Goal: Task Accomplishment & Management: Use online tool/utility

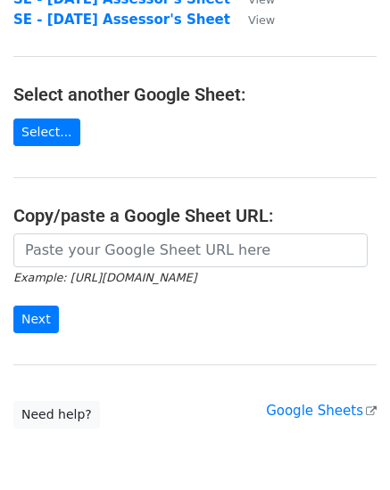
scroll to position [89, 0]
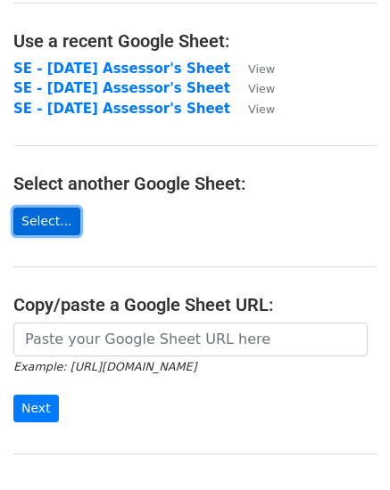
click at [41, 226] on link "Select..." at bounding box center [46, 222] width 67 height 28
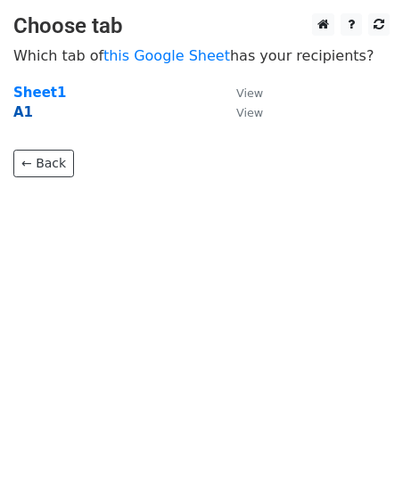
click at [24, 113] on strong "A1" at bounding box center [23, 112] width 20 height 16
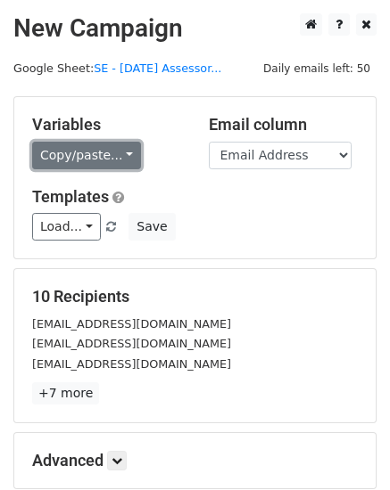
click at [120, 154] on link "Copy/paste..." at bounding box center [86, 156] width 109 height 28
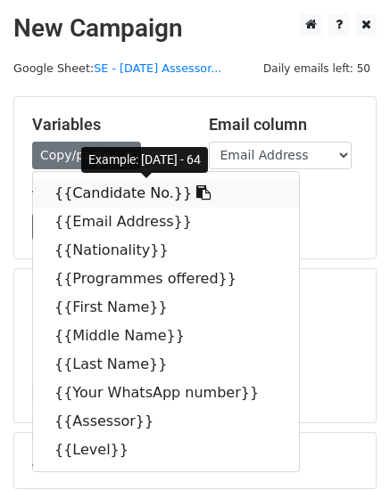
click at [83, 193] on link "{{Candidate No.}}" at bounding box center [166, 193] width 266 height 29
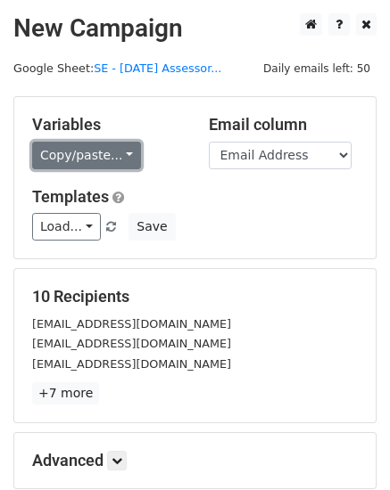
click at [118, 153] on link "Copy/paste..." at bounding box center [86, 156] width 109 height 28
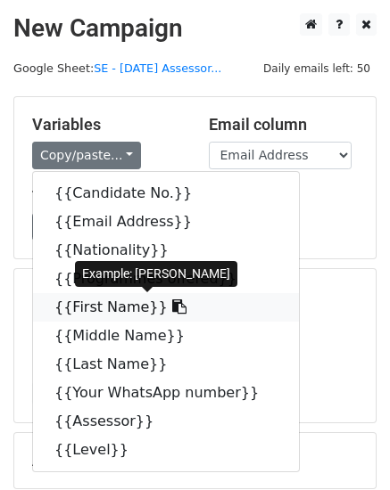
click at [105, 308] on link "{{First Name}}" at bounding box center [166, 307] width 266 height 29
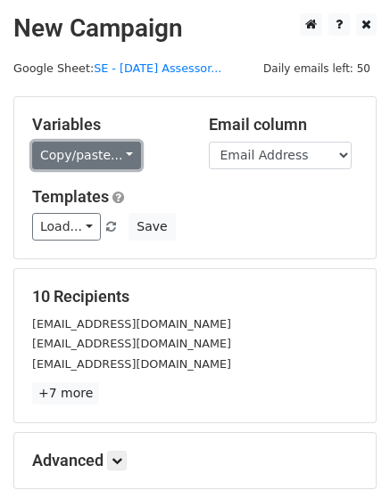
click at [118, 156] on link "Copy/paste..." at bounding box center [86, 156] width 109 height 28
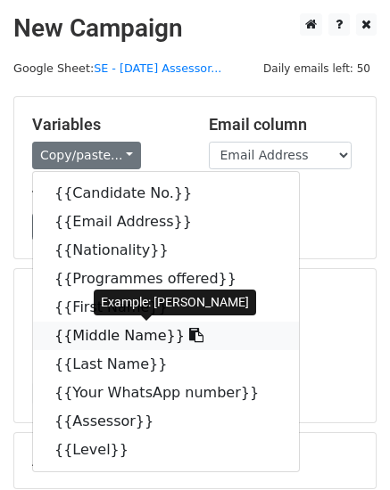
click at [115, 331] on link "{{Middle Name}}" at bounding box center [166, 336] width 266 height 29
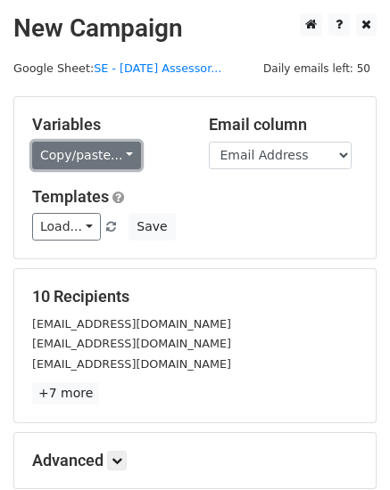
click at [122, 154] on link "Copy/paste..." at bounding box center [86, 156] width 109 height 28
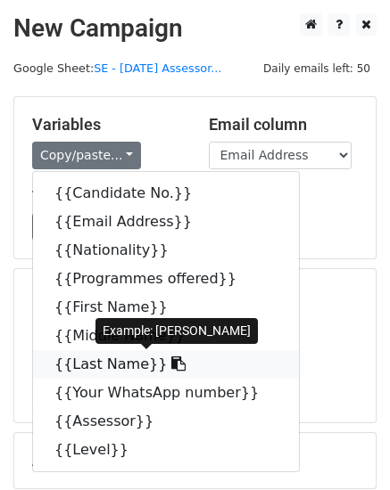
click at [101, 361] on link "{{Last Name}}" at bounding box center [166, 364] width 266 height 29
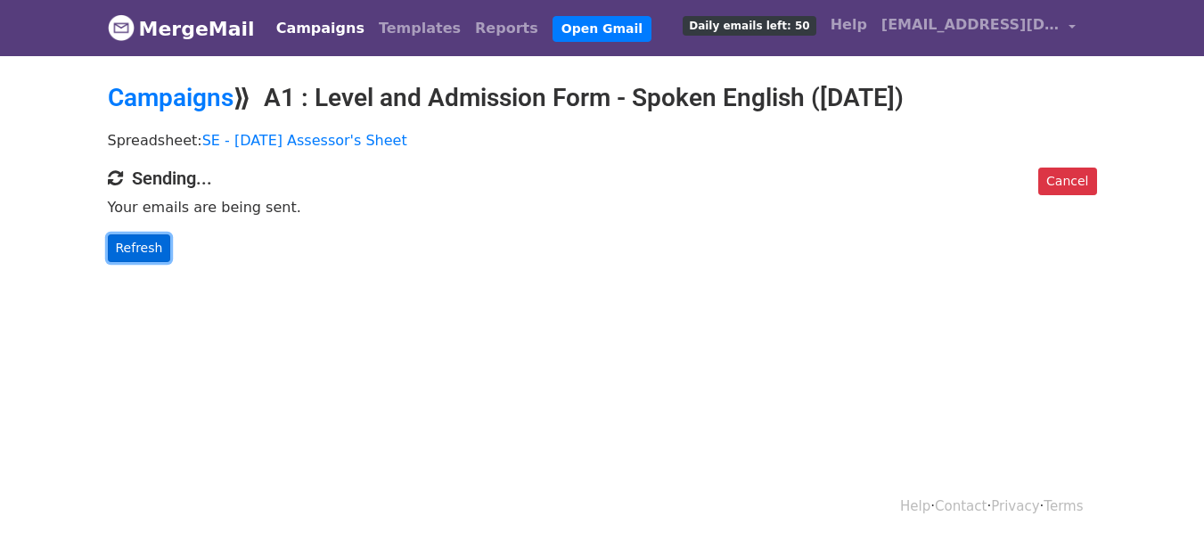
click at [131, 247] on link "Refresh" at bounding box center [139, 248] width 63 height 28
click at [129, 244] on link "Refresh" at bounding box center [139, 248] width 63 height 28
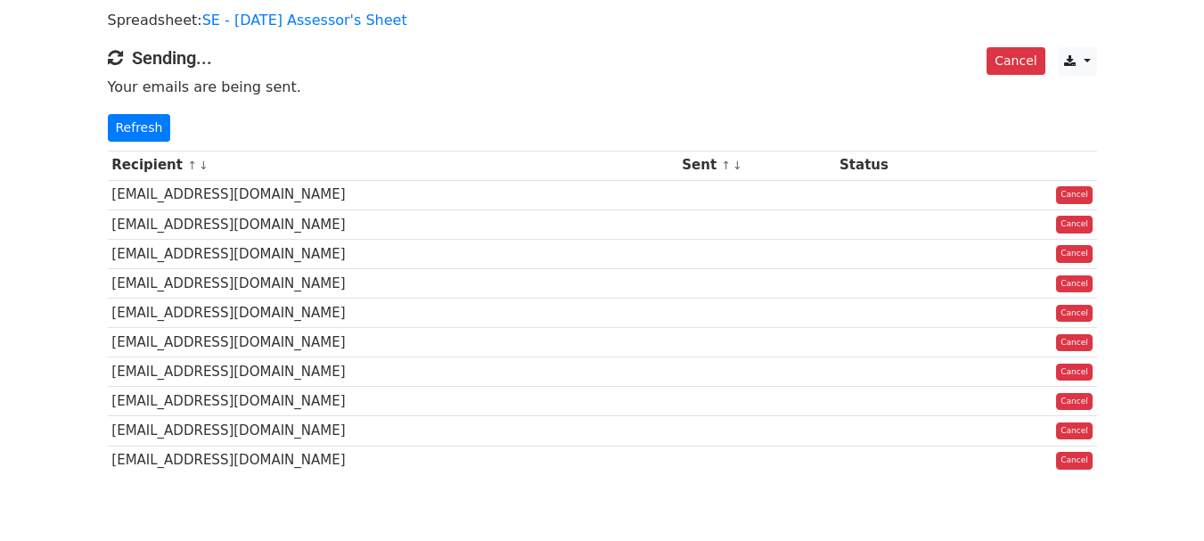
scroll to position [89, 0]
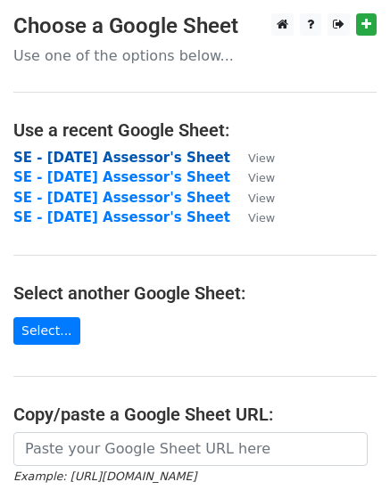
click at [94, 155] on strong "SE - [DATE] Assessor's Sheet" at bounding box center [121, 158] width 217 height 16
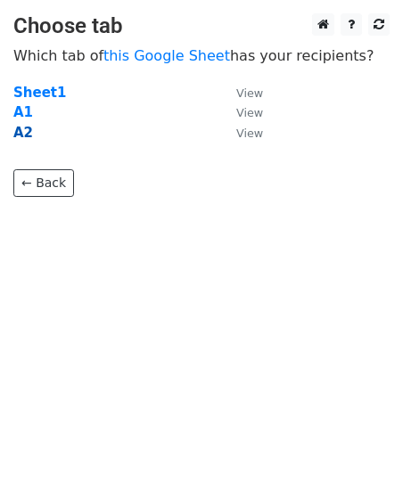
click at [24, 133] on strong "A2" at bounding box center [23, 133] width 20 height 16
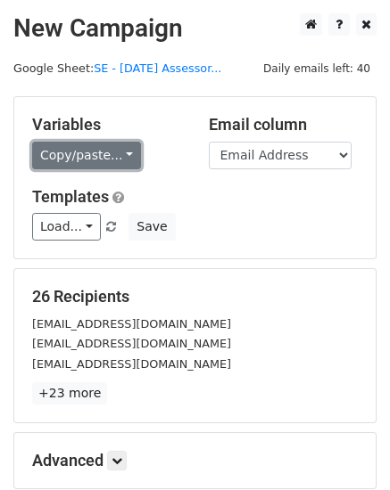
click at [119, 152] on link "Copy/paste..." at bounding box center [86, 156] width 109 height 28
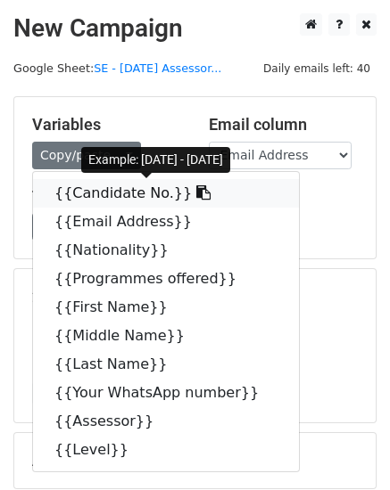
click at [126, 195] on link "{{Candidate No.}}" at bounding box center [166, 193] width 266 height 29
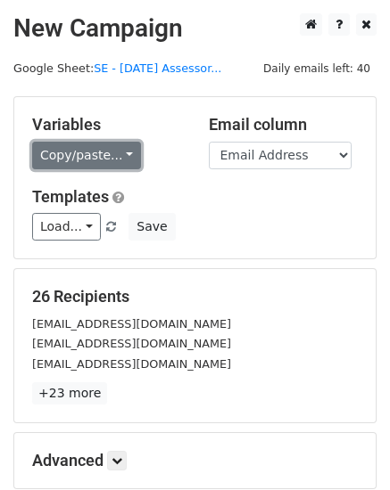
click at [116, 151] on link "Copy/paste..." at bounding box center [86, 156] width 109 height 28
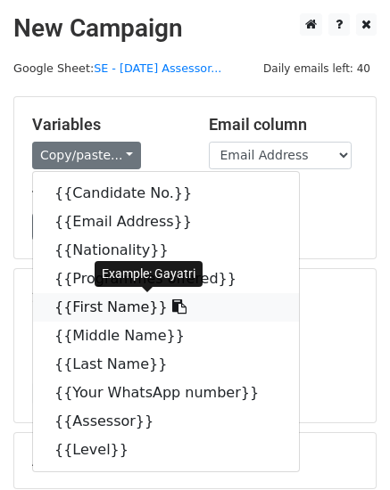
click at [78, 308] on link "{{First Name}}" at bounding box center [166, 307] width 266 height 29
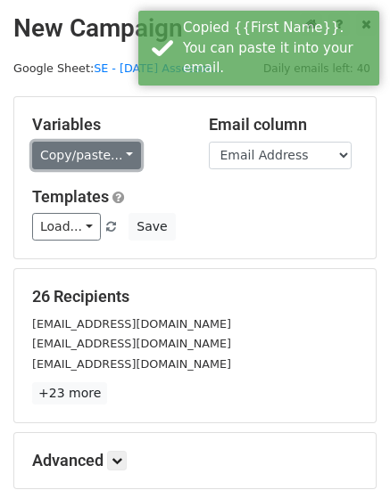
click at [119, 155] on link "Copy/paste..." at bounding box center [86, 156] width 109 height 28
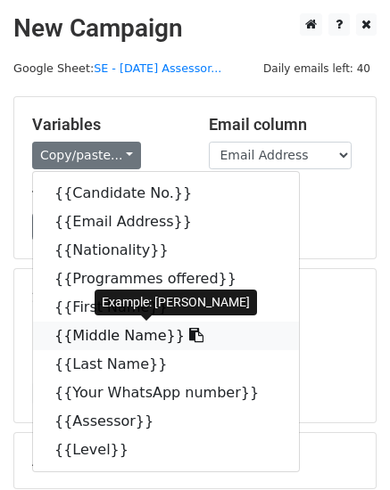
click at [131, 336] on link "{{Middle Name}}" at bounding box center [166, 336] width 266 height 29
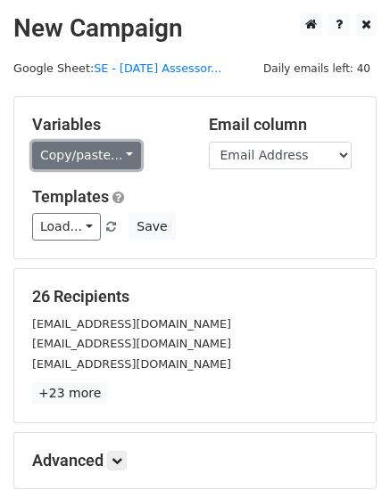
click at [123, 152] on link "Copy/paste..." at bounding box center [86, 156] width 109 height 28
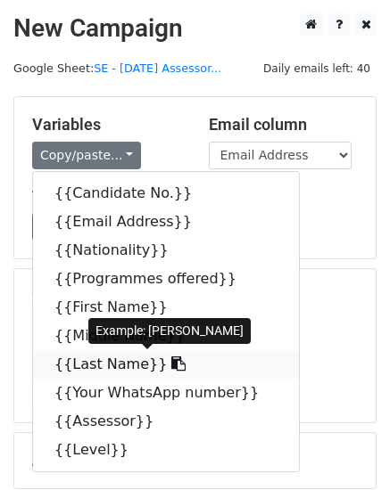
click at [103, 365] on link "{{Last Name}}" at bounding box center [166, 364] width 266 height 29
